Goal: Task Accomplishment & Management: Complete application form

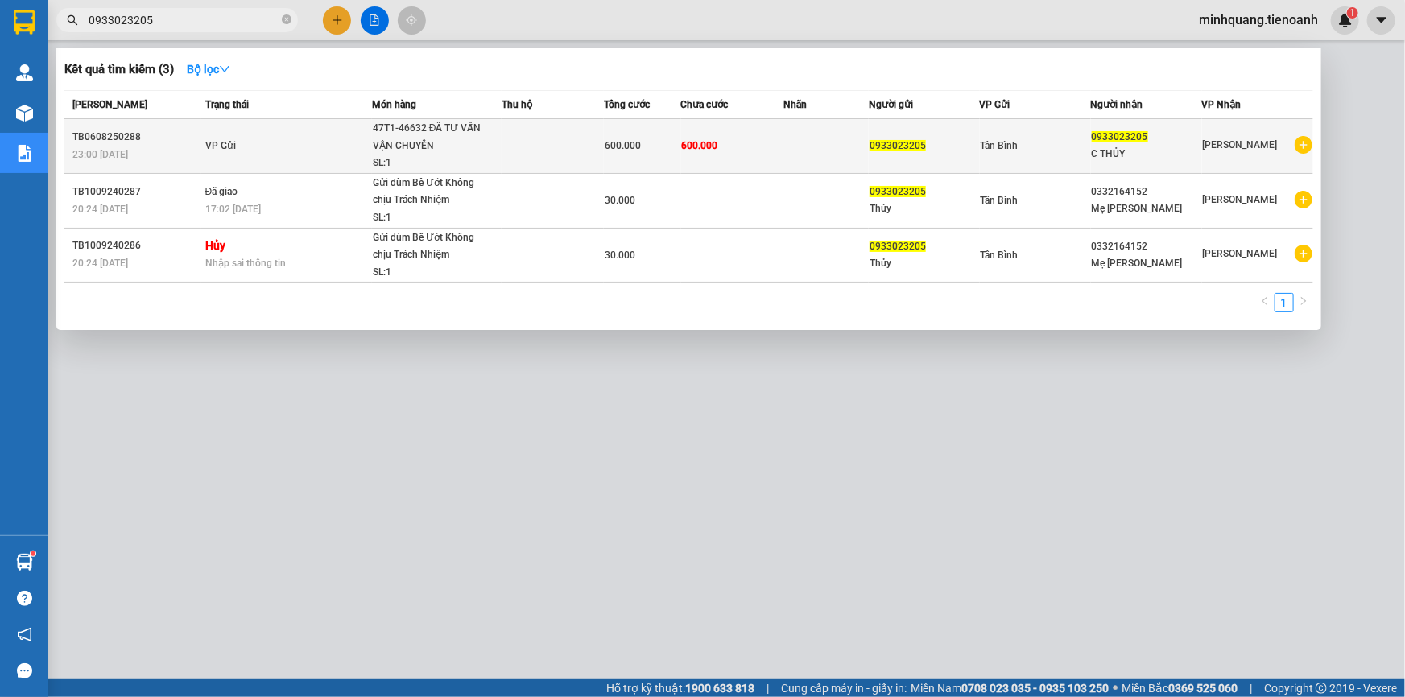
type input "0933023205"
click at [485, 142] on div "47T1-46632 ĐÃ TƯ VẤN VẬN CHUYỂN" at bounding box center [433, 137] width 121 height 35
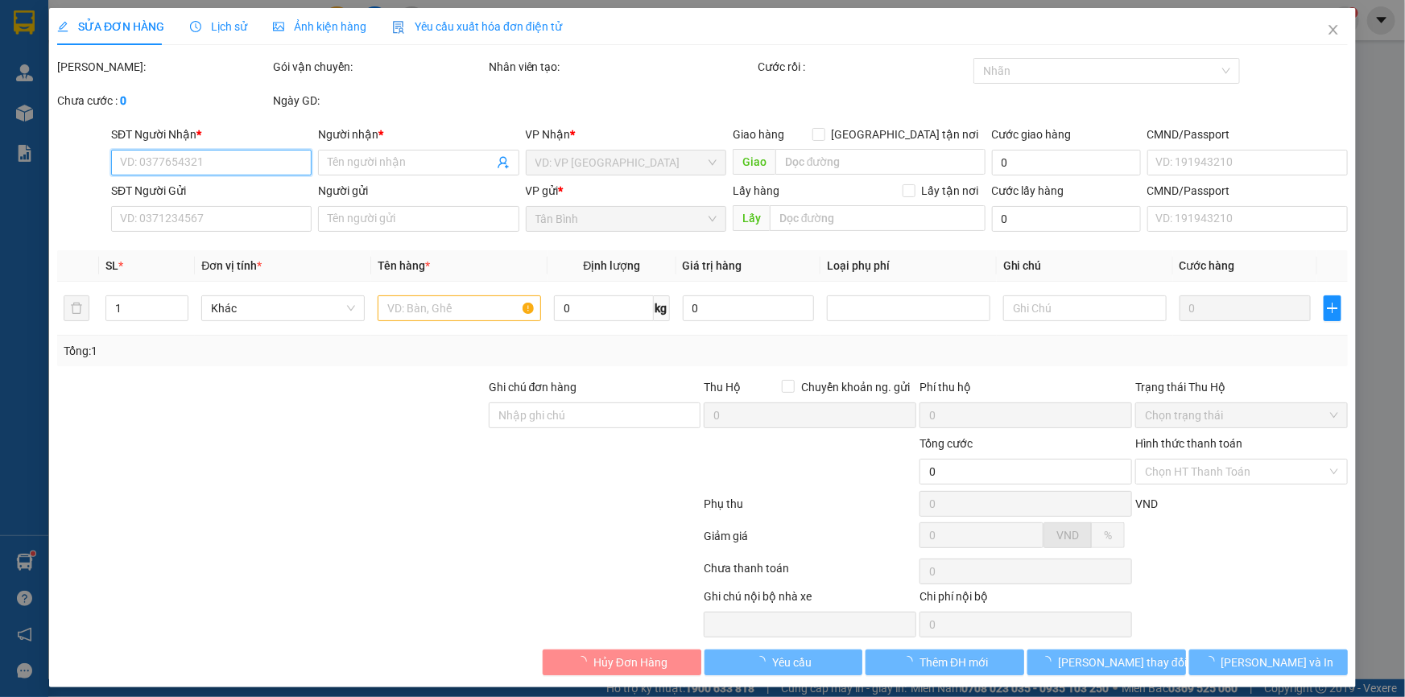
type input "0933023205"
type input "C THỦY"
type input "0933023205"
type input "600.000"
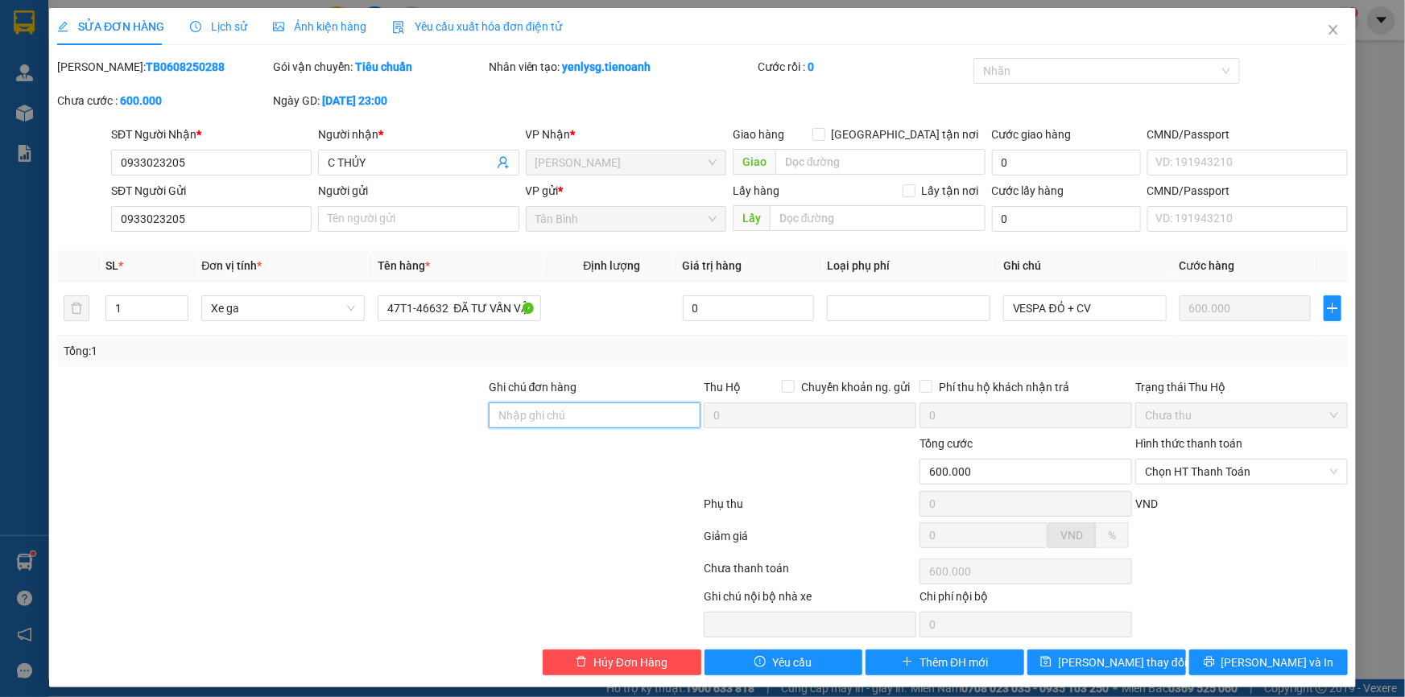
click at [539, 408] on input "Ghi chú đơn hàng" at bounding box center [595, 415] width 213 height 26
click at [420, 406] on div at bounding box center [271, 406] width 431 height 56
click at [499, 415] on input "Ghi chú đơn hàng" at bounding box center [595, 415] width 213 height 26
click at [381, 420] on div at bounding box center [271, 406] width 431 height 56
click at [226, 26] on span "Lịch sử" at bounding box center [218, 26] width 57 height 13
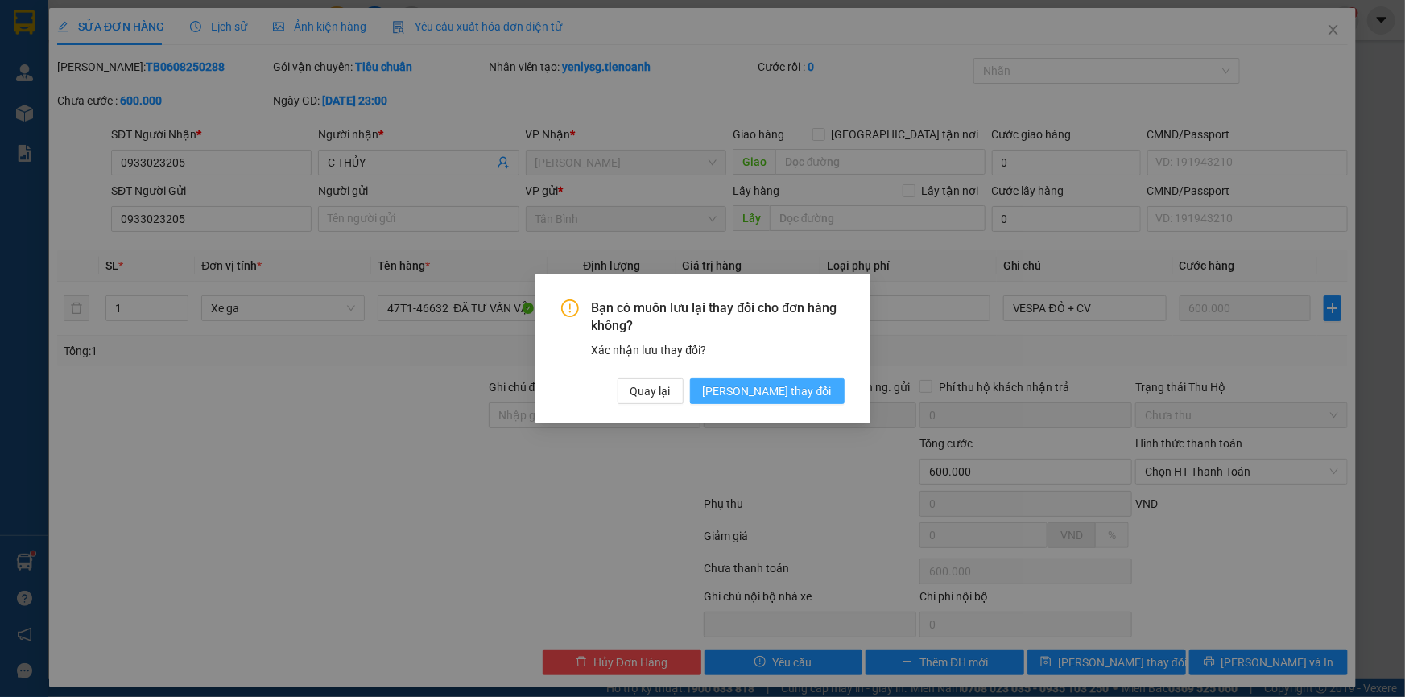
click at [802, 393] on span "Lưu thay đổi" at bounding box center [767, 391] width 129 height 18
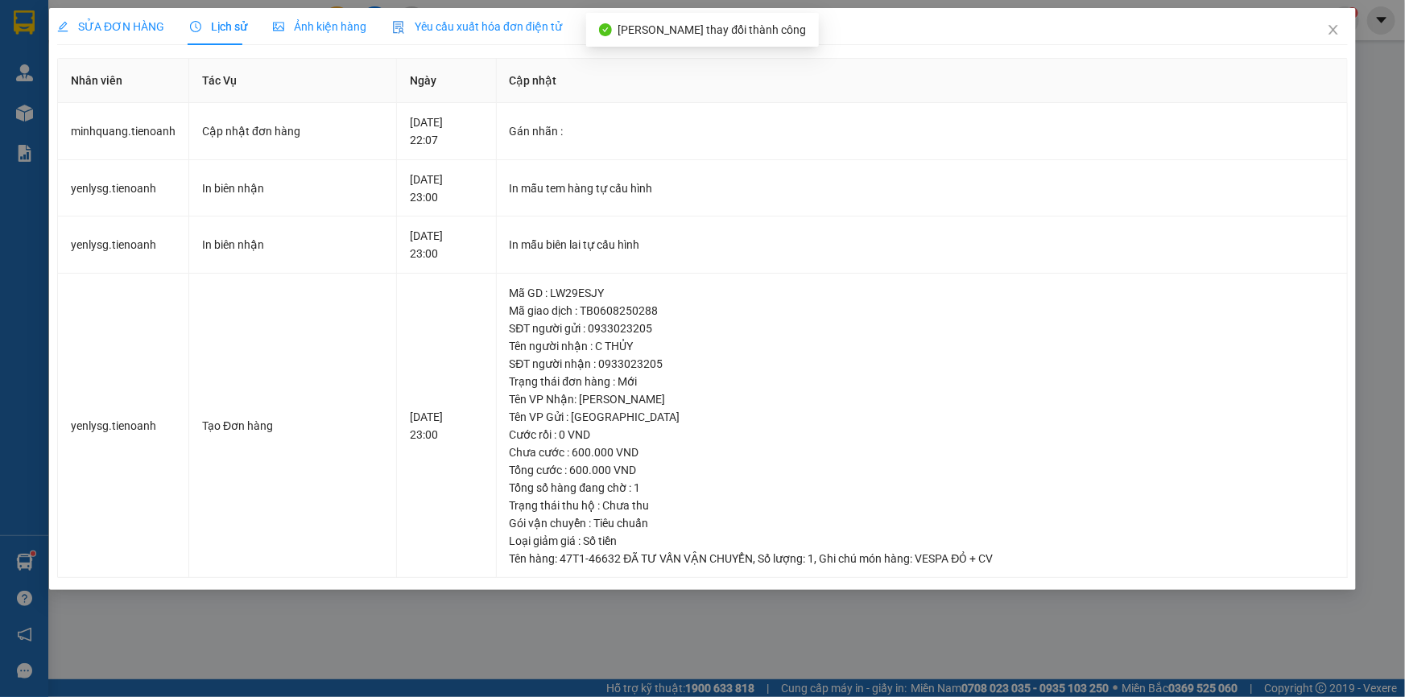
click at [134, 29] on span "SỬA ĐƠN HÀNG" at bounding box center [110, 26] width 107 height 13
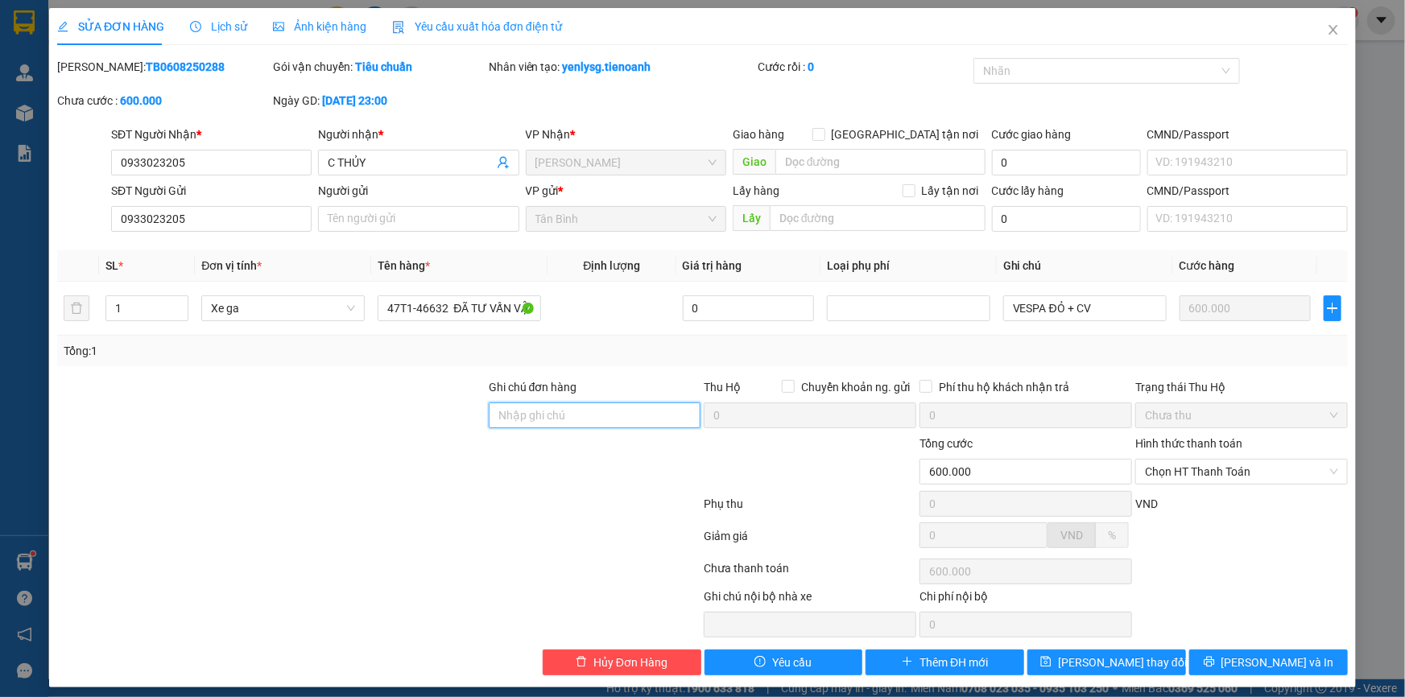
drag, startPoint x: 514, startPoint y: 423, endPoint x: 406, endPoint y: 417, distance: 108.1
click at [514, 423] on input "Ghi chú đơn hàng" at bounding box center [595, 415] width 213 height 26
click at [338, 421] on div at bounding box center [271, 406] width 431 height 56
click at [580, 408] on input "Ghi chú đơn hàng" at bounding box center [595, 415] width 213 height 26
click at [461, 408] on div at bounding box center [271, 406] width 431 height 56
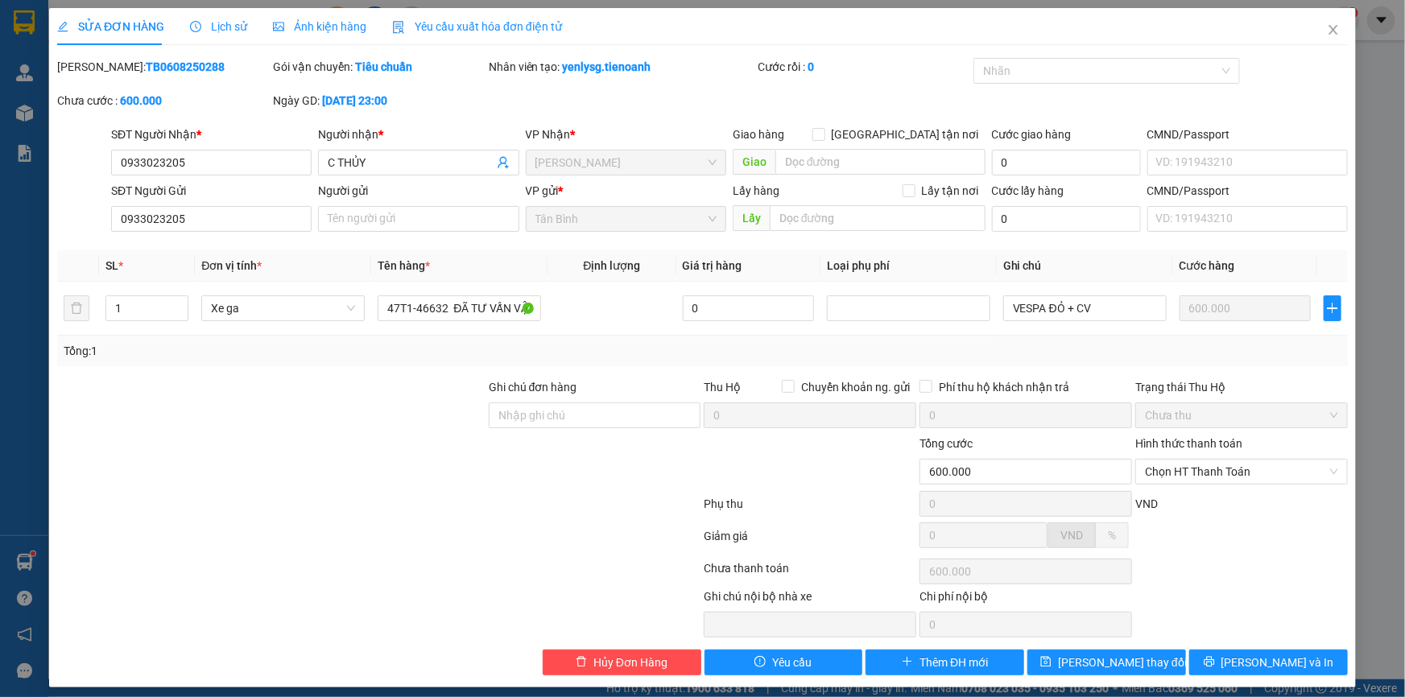
click at [573, 430] on div "Ghi chú đơn hàng" at bounding box center [595, 406] width 213 height 56
click at [369, 438] on div at bounding box center [271, 463] width 431 height 56
drag, startPoint x: 536, startPoint y: 420, endPoint x: 472, endPoint y: 420, distance: 64.4
click at [536, 420] on input "Ghi chú đơn hàng" at bounding box center [595, 415] width 213 height 26
click at [402, 421] on div at bounding box center [271, 406] width 431 height 56
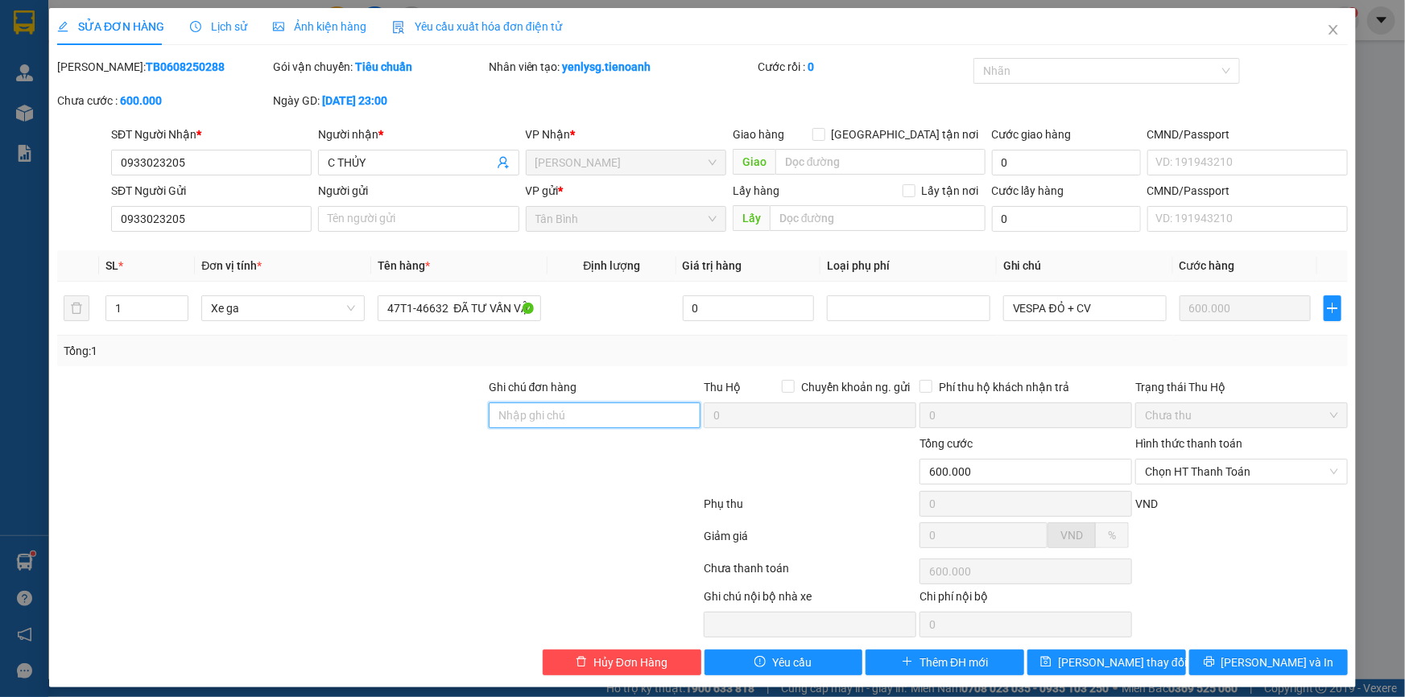
click at [523, 423] on input "Ghi chú đơn hàng" at bounding box center [595, 415] width 213 height 26
click at [419, 427] on div at bounding box center [271, 406] width 431 height 56
click at [213, 24] on span "Lịch sử" at bounding box center [218, 26] width 57 height 13
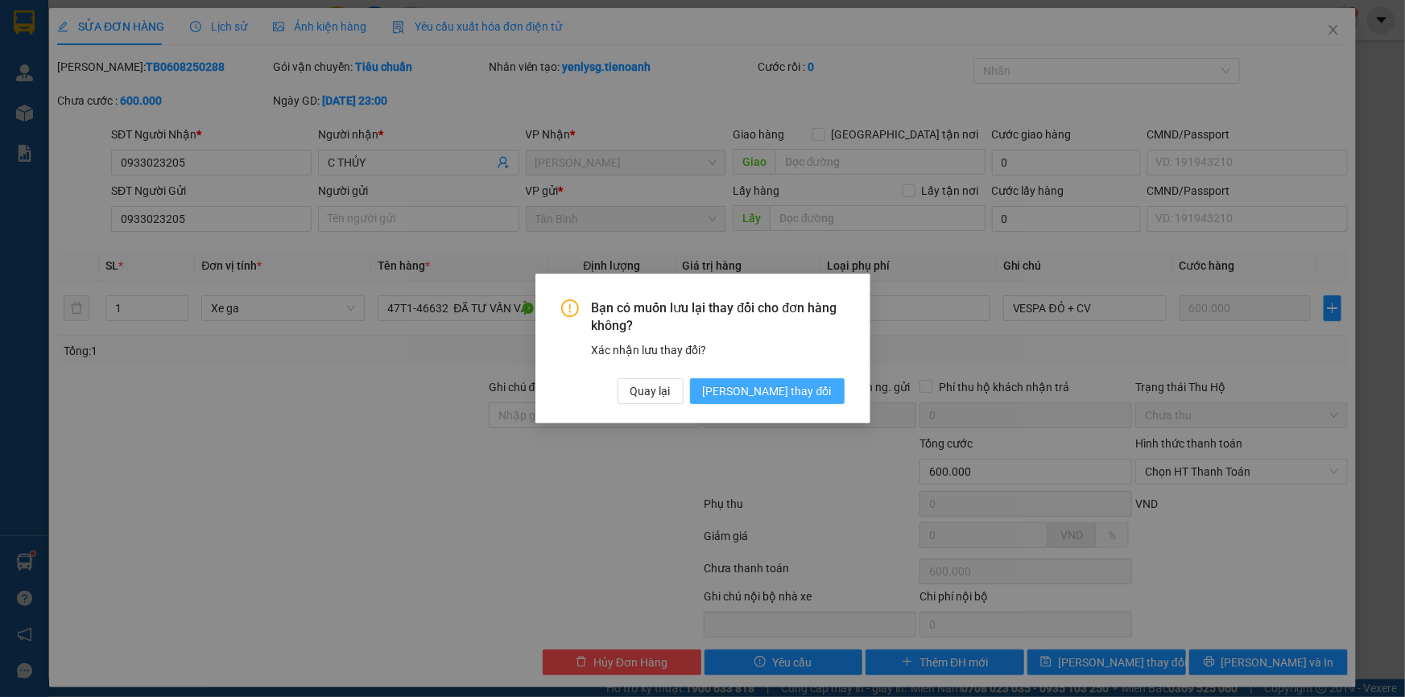
click at [817, 393] on span "Lưu thay đổi" at bounding box center [767, 391] width 129 height 18
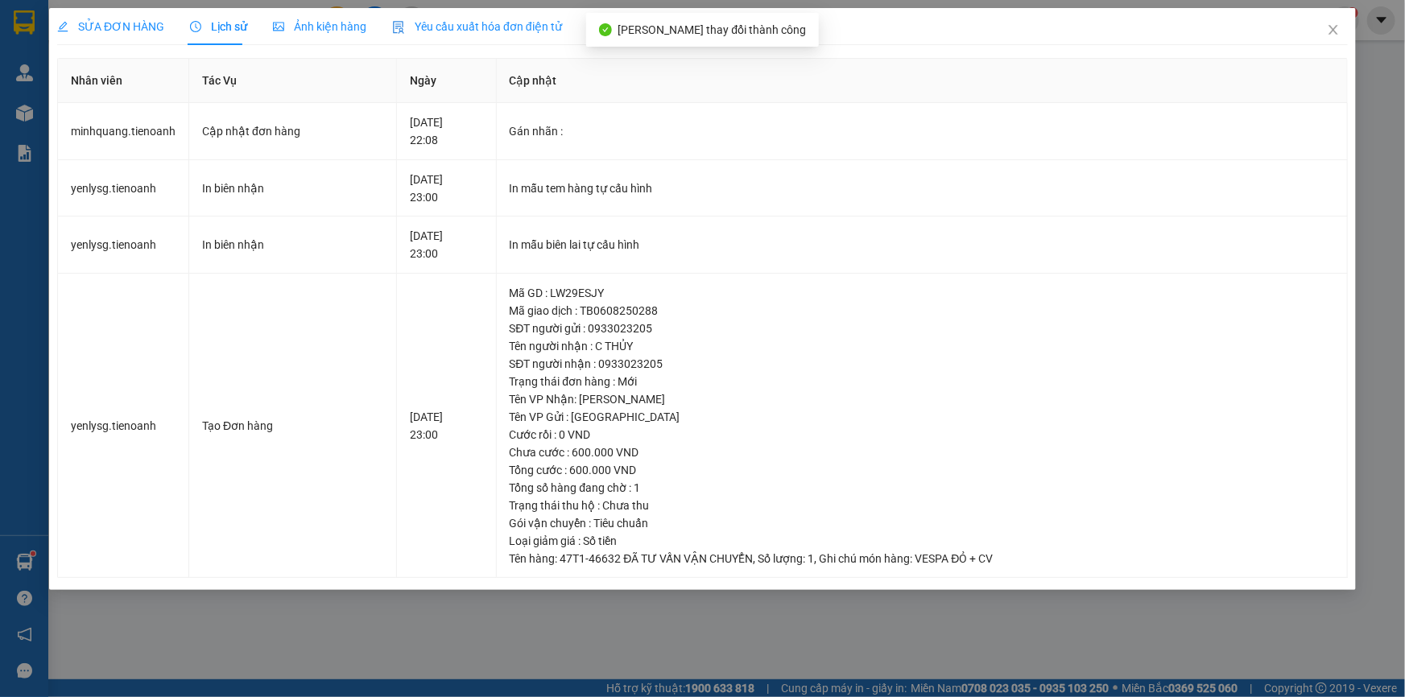
click at [135, 36] on div "SỬA ĐƠN HÀNG" at bounding box center [110, 26] width 107 height 37
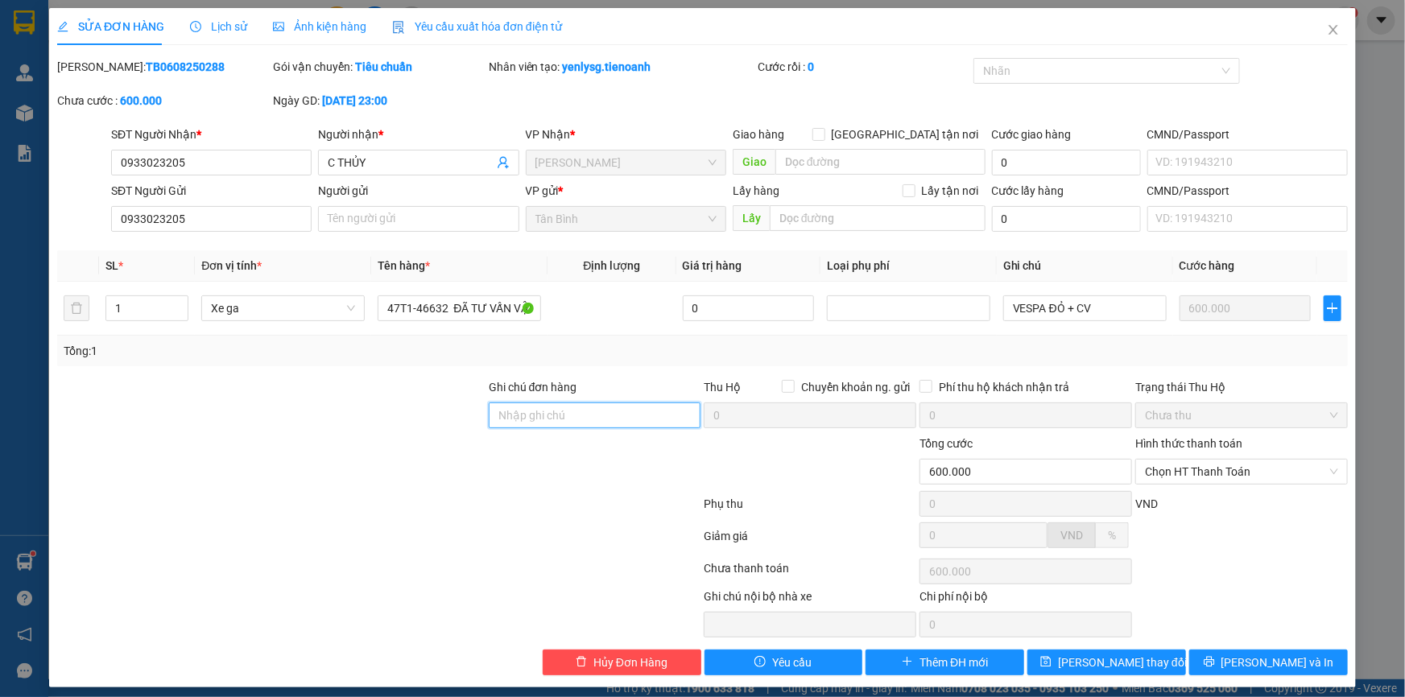
drag, startPoint x: 551, startPoint y: 425, endPoint x: 415, endPoint y: 425, distance: 136.0
click at [551, 425] on input "Ghi chú đơn hàng" at bounding box center [595, 415] width 213 height 26
click at [411, 425] on div at bounding box center [271, 406] width 431 height 56
click at [411, 421] on div at bounding box center [271, 406] width 431 height 56
drag, startPoint x: 411, startPoint y: 423, endPoint x: 405, endPoint y: 439, distance: 16.3
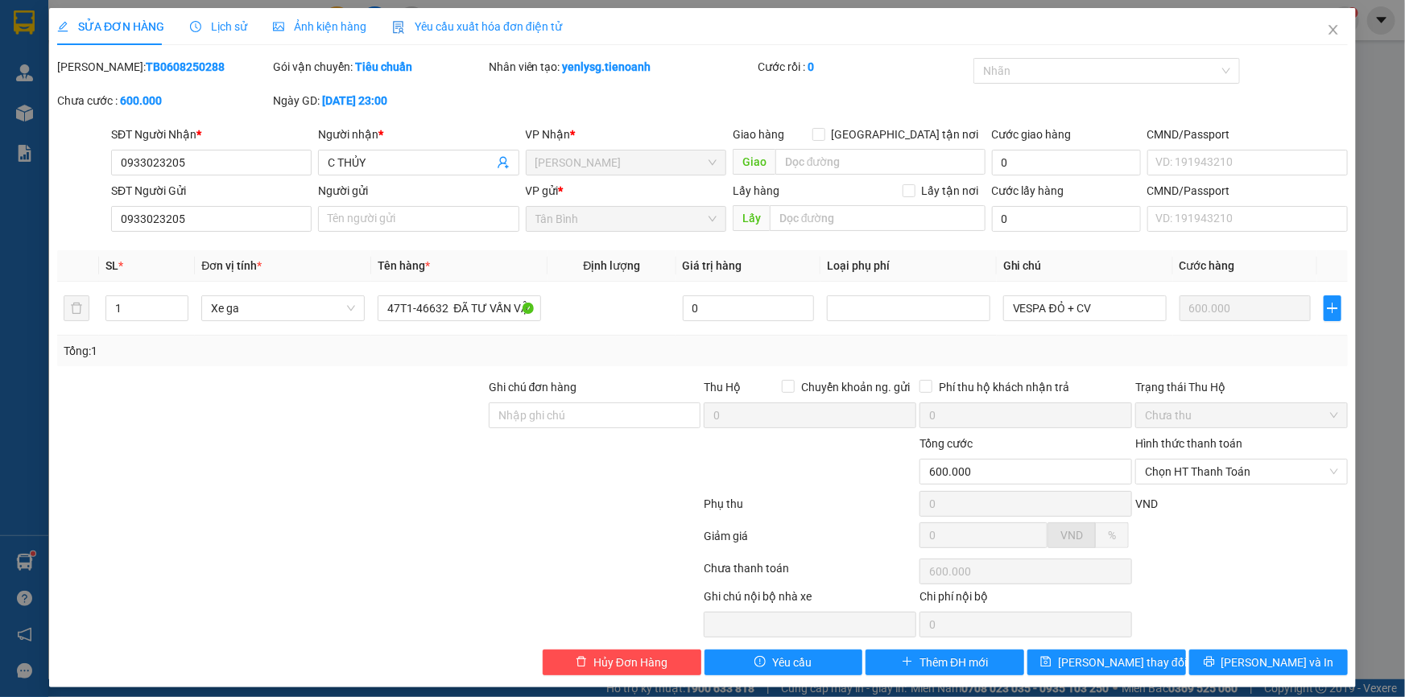
click at [406, 431] on div at bounding box center [271, 406] width 431 height 56
click at [398, 508] on form "Ghi chú đơn hàng Thu Hộ Chuyển khoản ng. gửi 0 Phí thu hộ khách nhận trả 0 Trạn…" at bounding box center [702, 466] width 1290 height 177
click at [398, 508] on div at bounding box center [379, 507] width 646 height 32
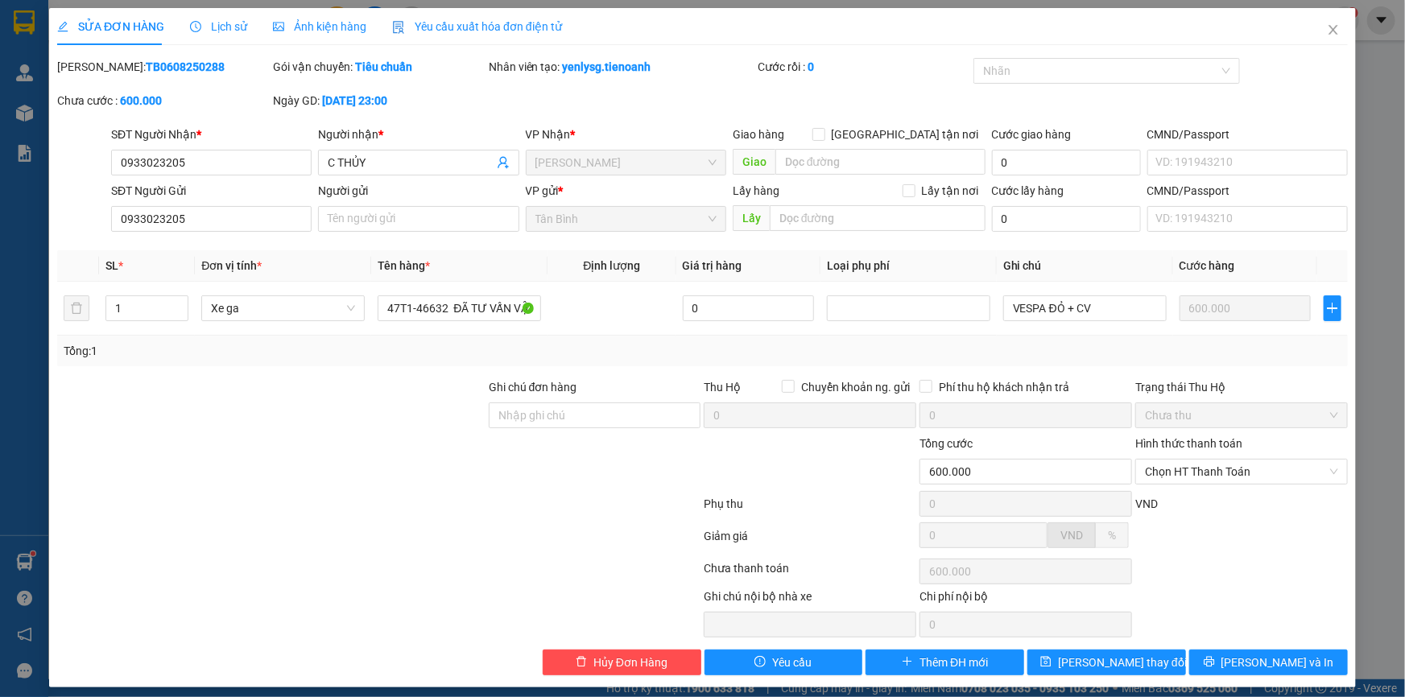
click at [398, 508] on div at bounding box center [379, 507] width 646 height 32
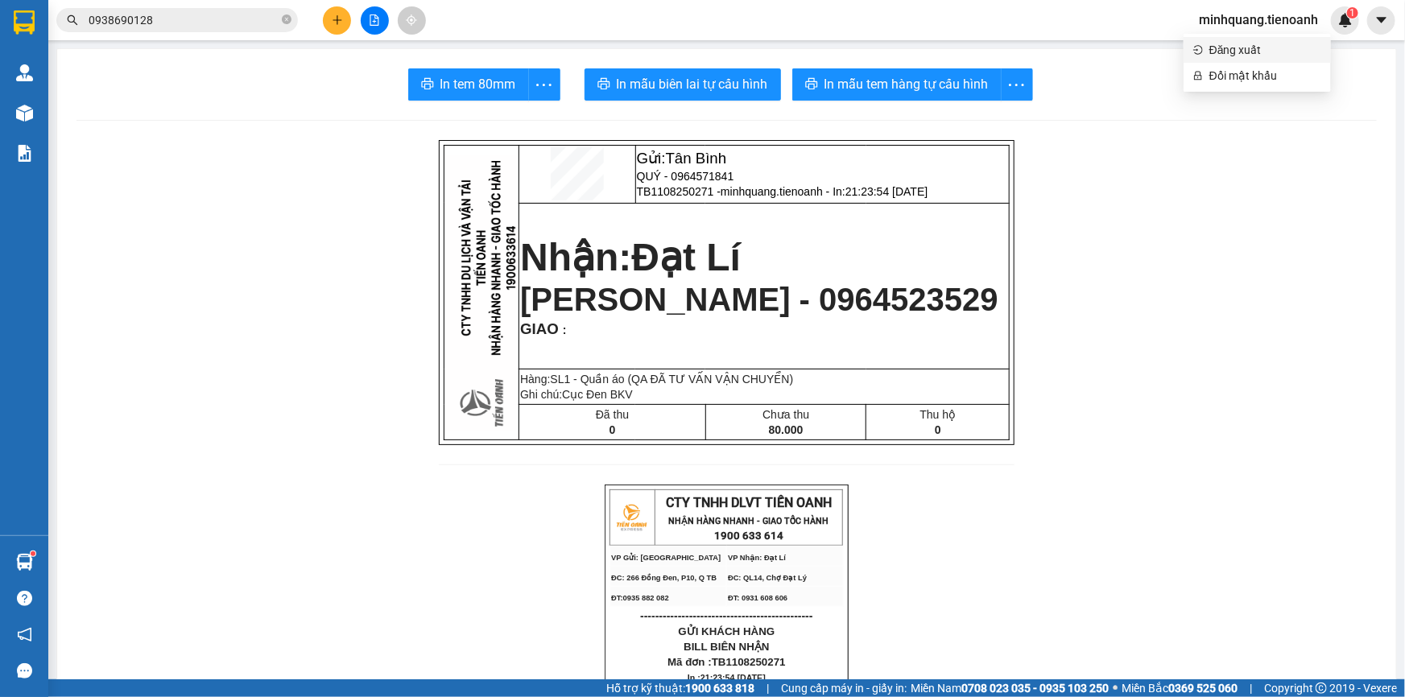
click at [1243, 47] on span "Đăng xuất" at bounding box center [1265, 50] width 112 height 18
